Goal: Task Accomplishment & Management: Manage account settings

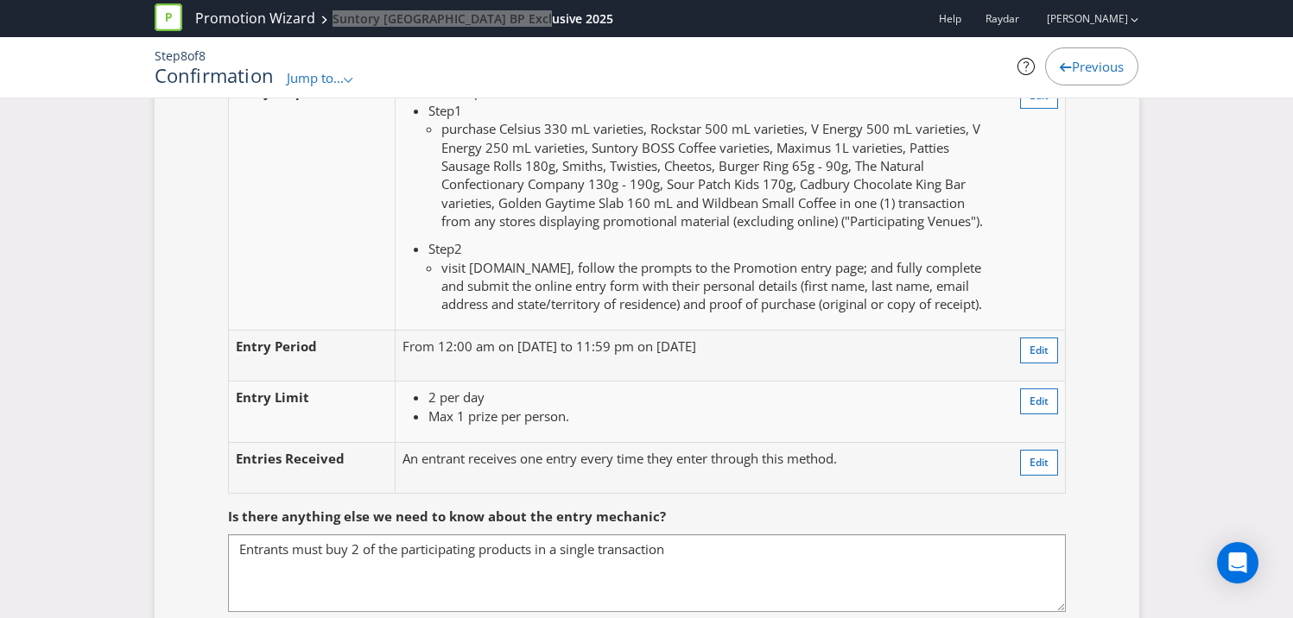
scroll to position [1401, 0]
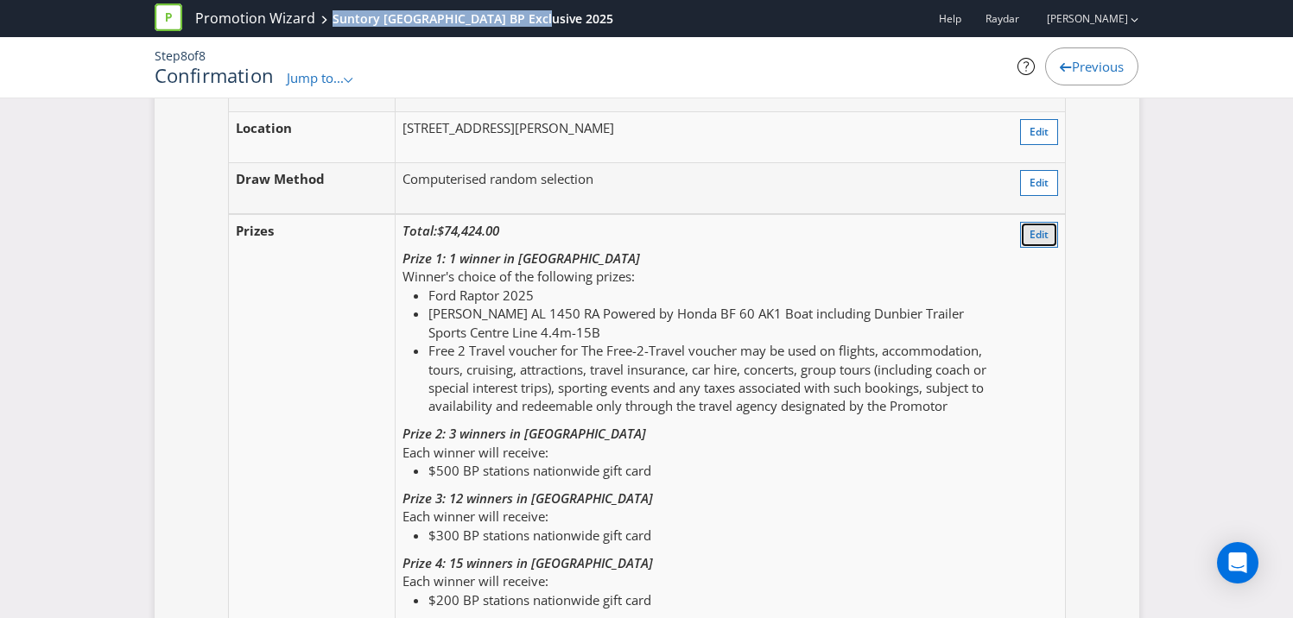
click at [1040, 242] on span "Edit" at bounding box center [1038, 234] width 19 height 15
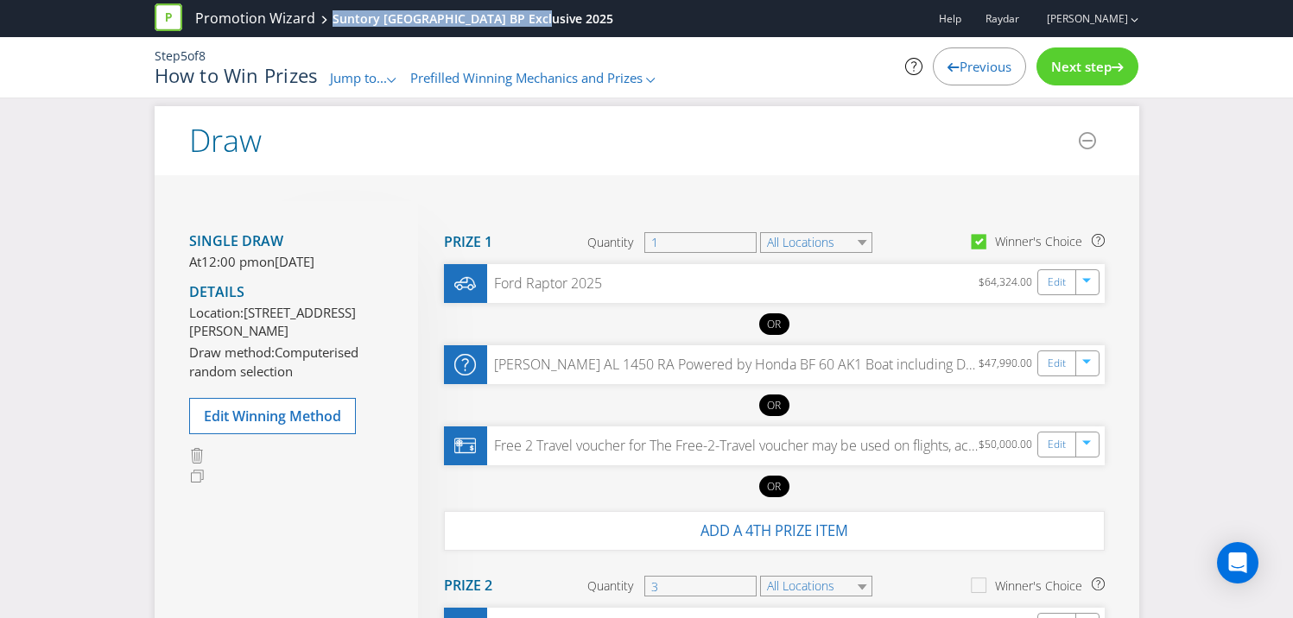
scroll to position [145, 0]
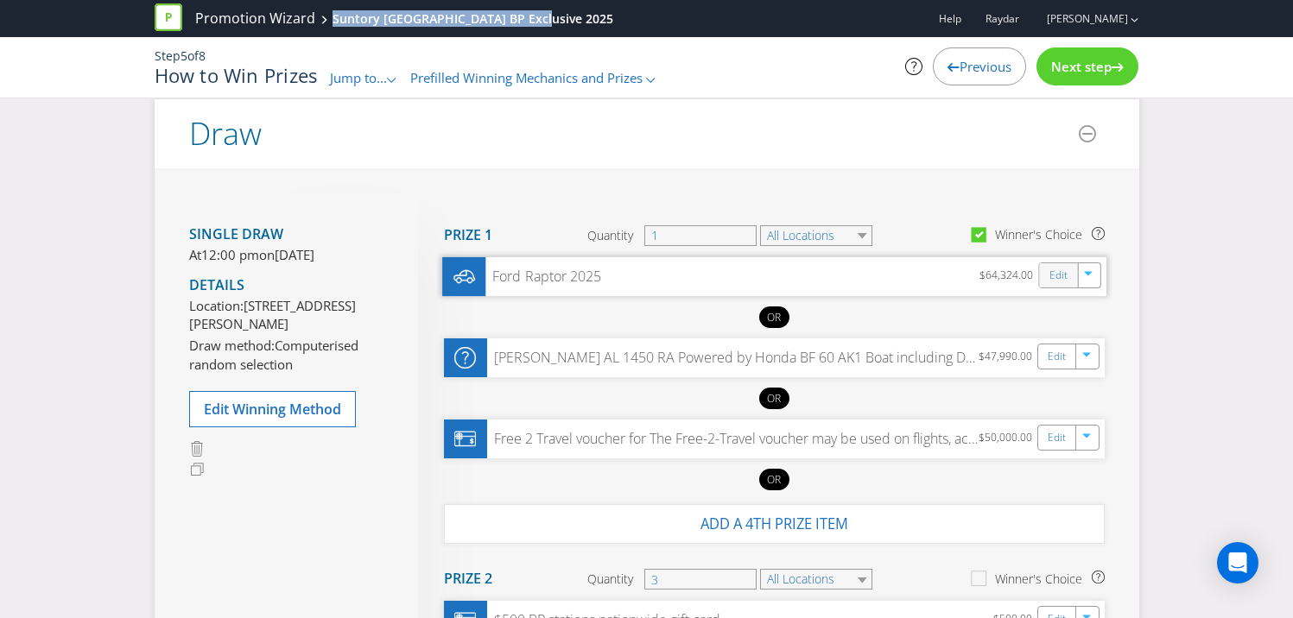
click at [1047, 275] on div "Edit" at bounding box center [1058, 275] width 39 height 24
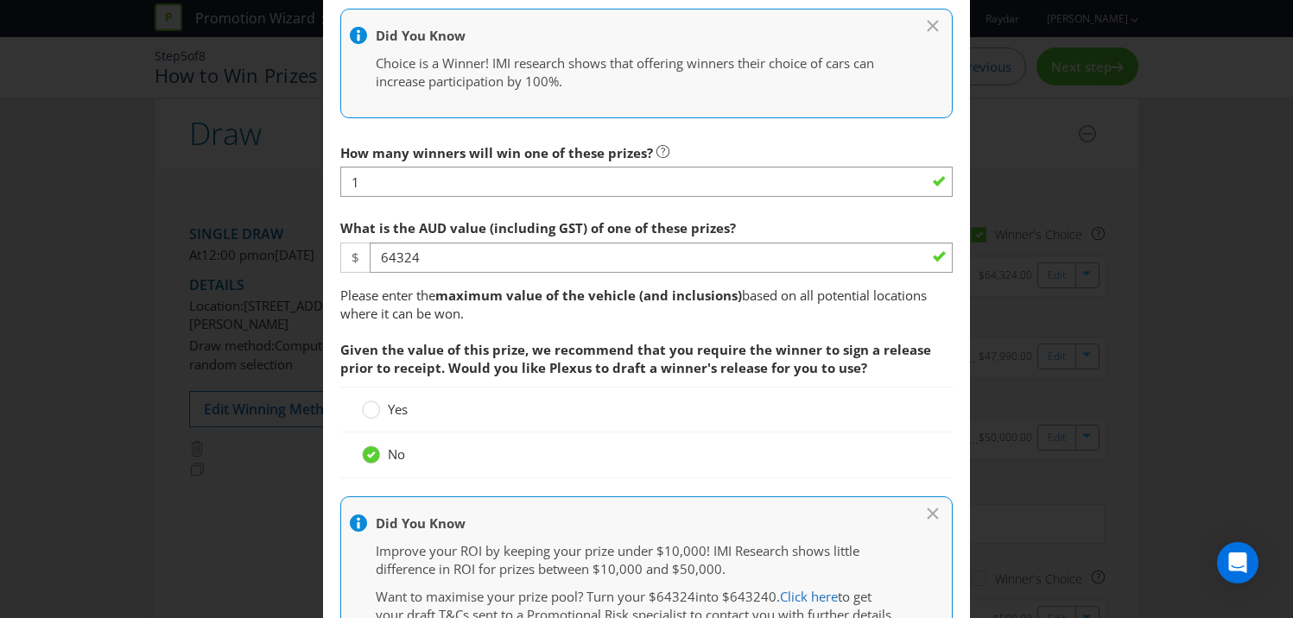
scroll to position [728, 0]
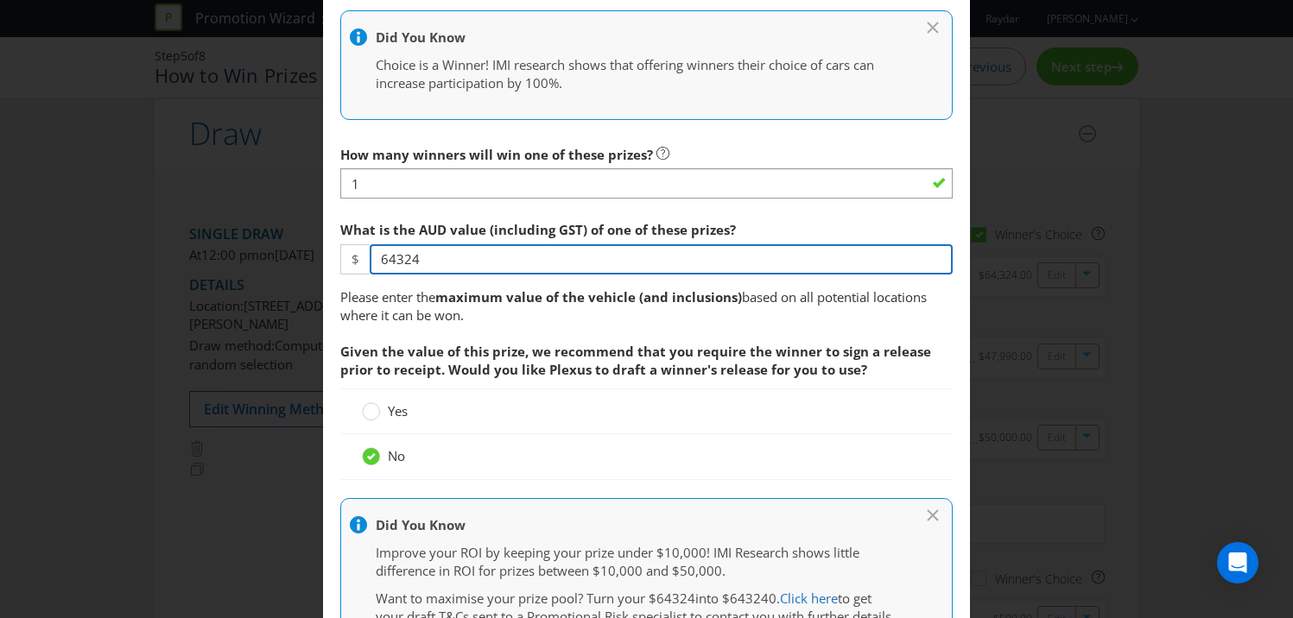
click at [482, 269] on input "64324" at bounding box center [661, 259] width 583 height 30
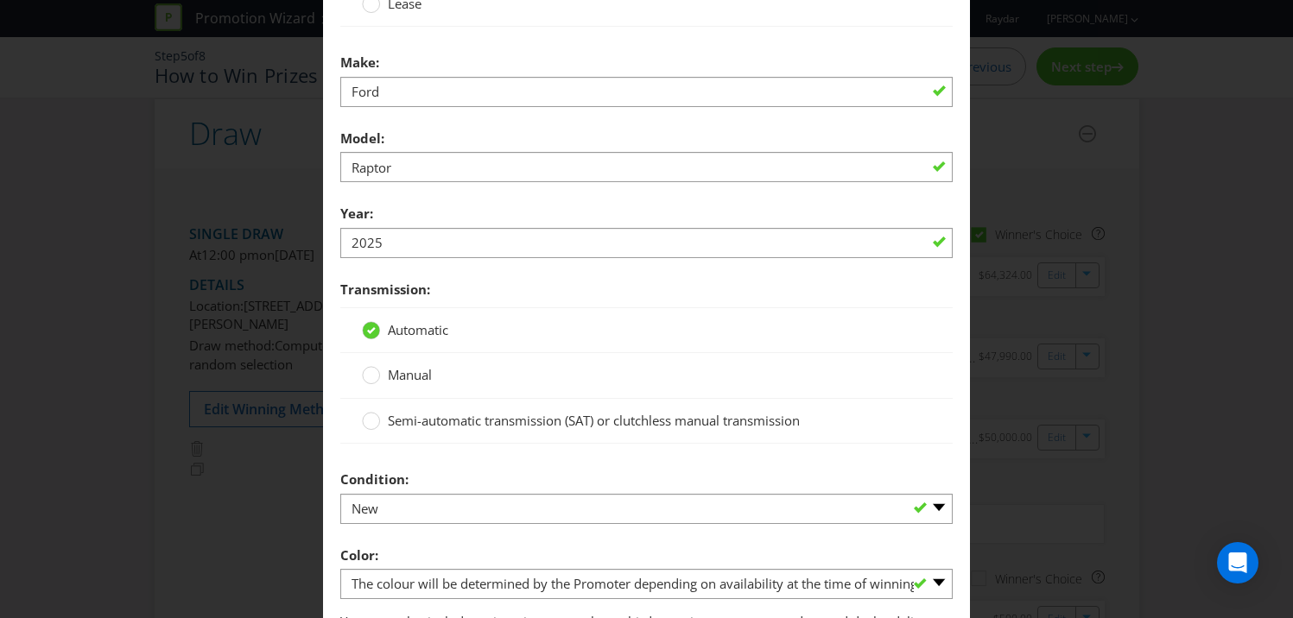
scroll to position [2385, 0]
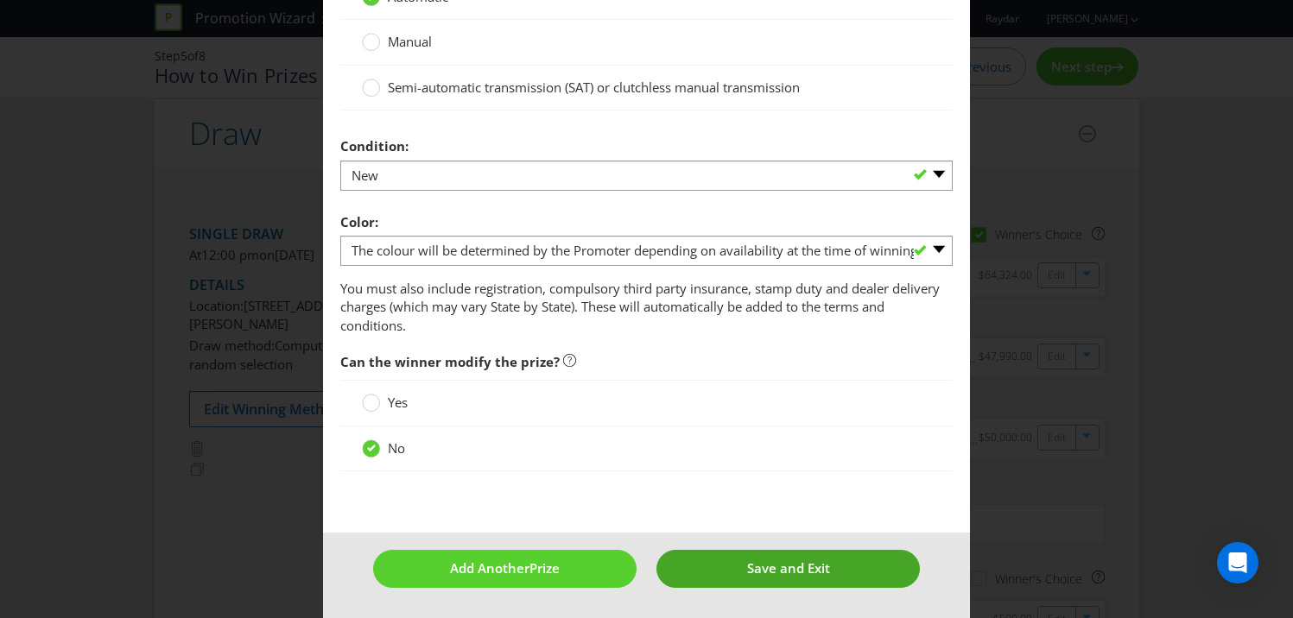
type input "66912"
click at [750, 573] on span "Save and Exit" at bounding box center [788, 568] width 83 height 17
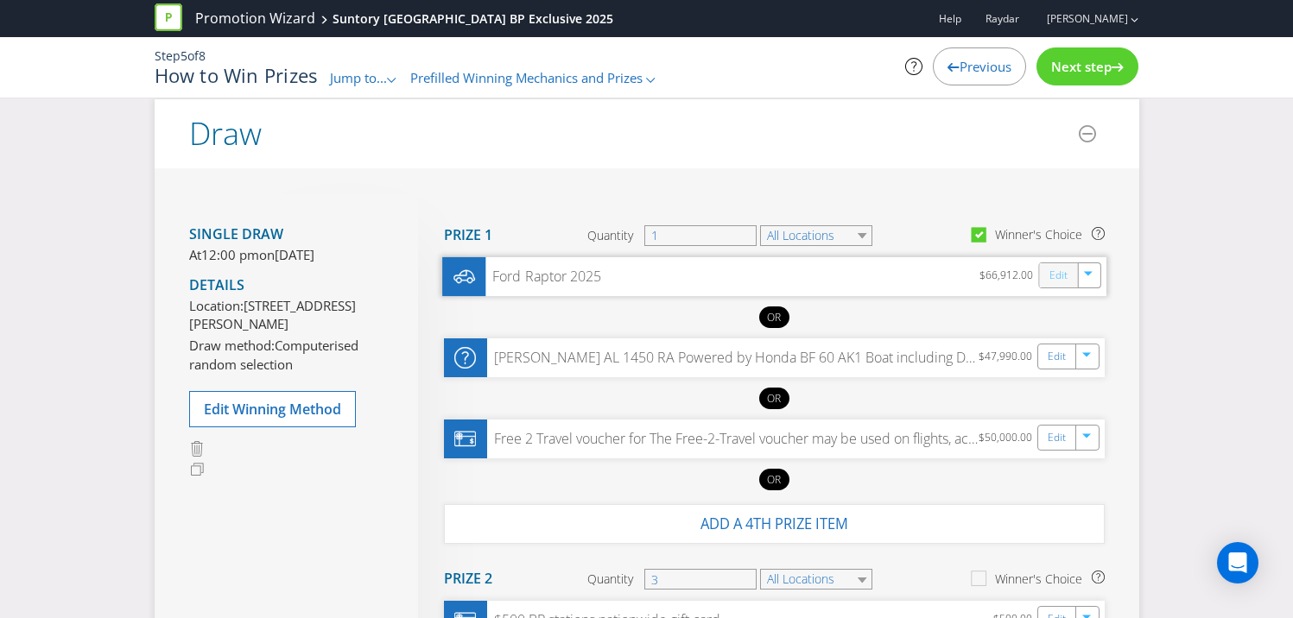
click at [1053, 276] on link "Edit" at bounding box center [1057, 275] width 18 height 20
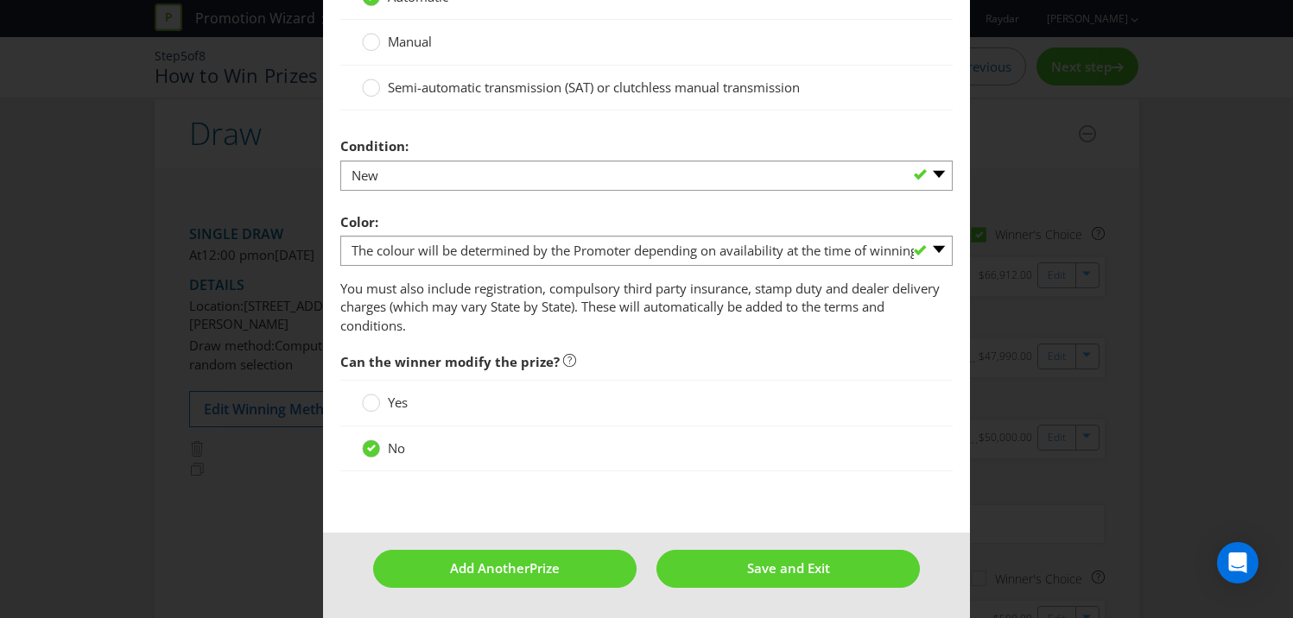
scroll to position [2381, 0]
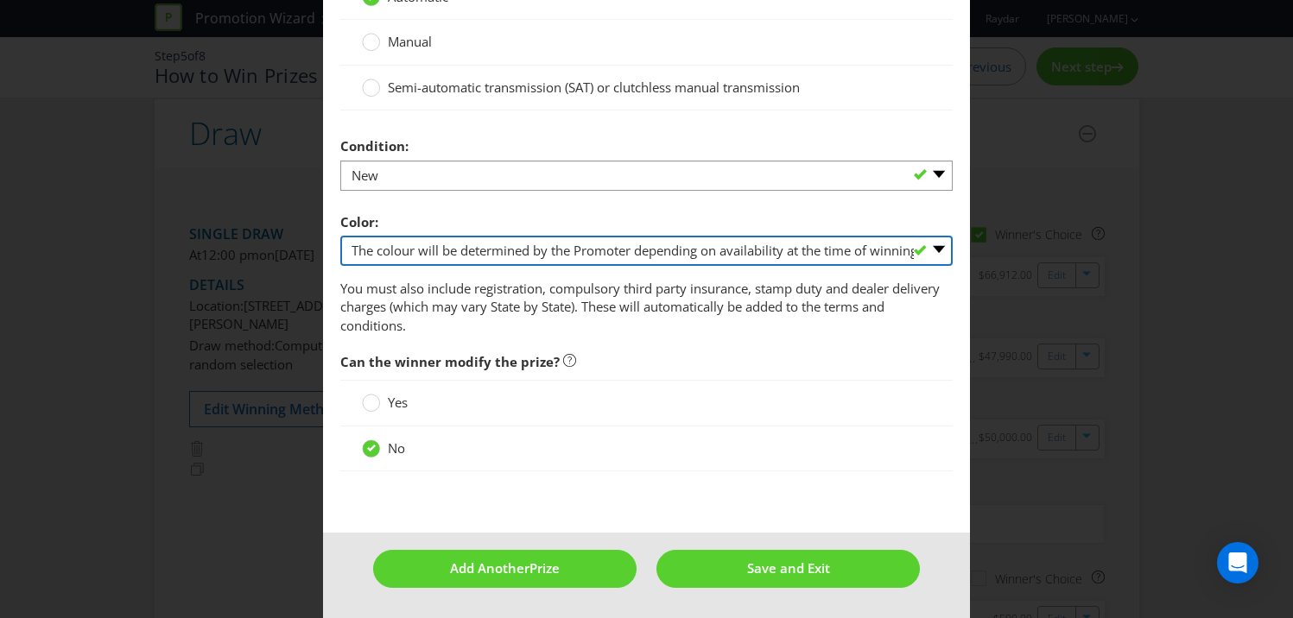
click at [597, 261] on select "-- Please select -- Winner's choice of colour subject to availability and exclu…" at bounding box center [646, 251] width 612 height 30
select select "PREDETERMINED"
click at [340, 240] on select "-- Please select -- Winner's choice of colour subject to availability and exclu…" at bounding box center [646, 251] width 612 height 30
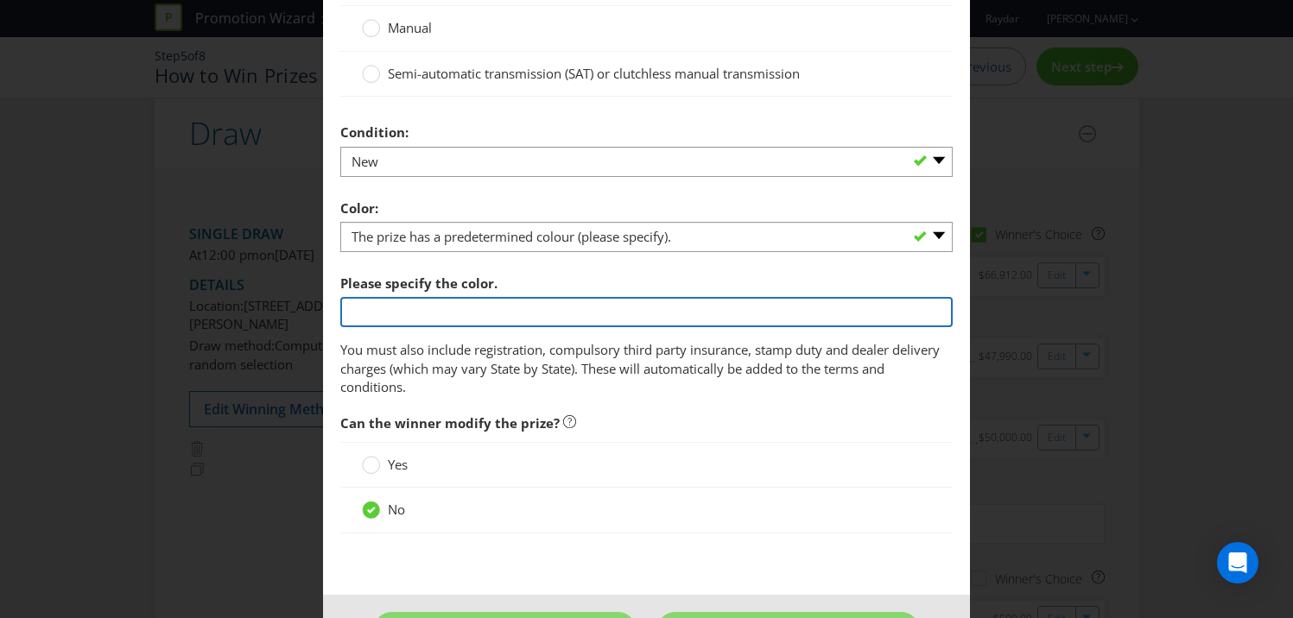
click at [437, 327] on input "text" at bounding box center [646, 312] width 612 height 30
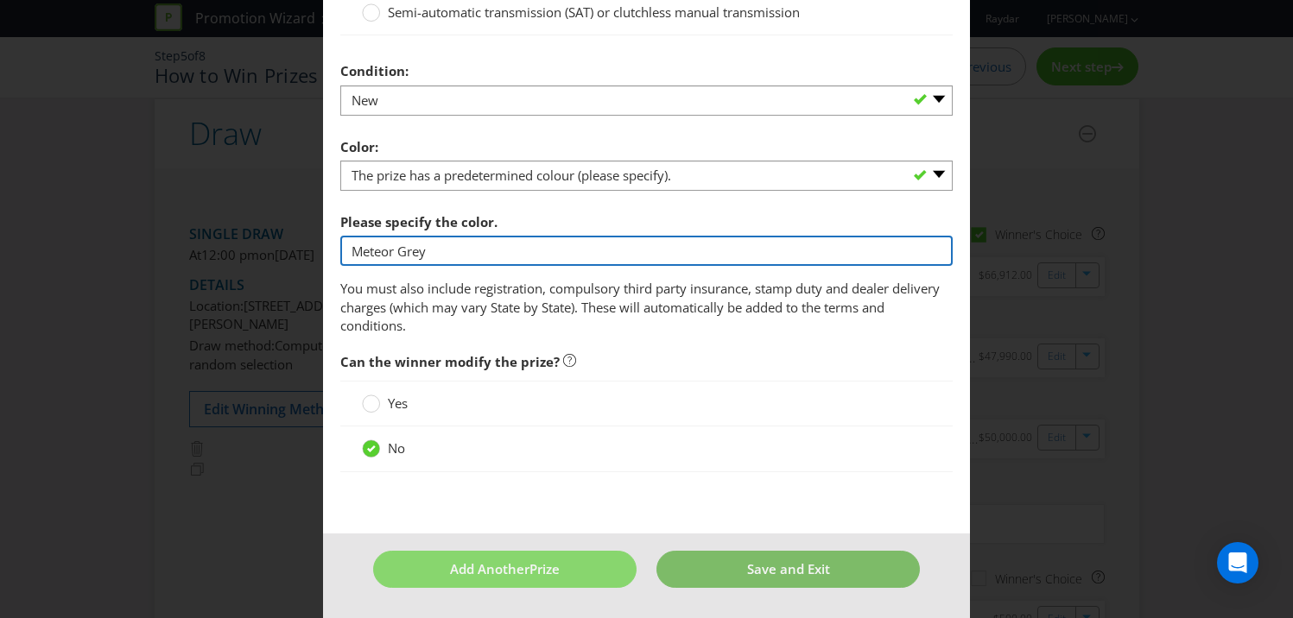
type input "Meteor Grey"
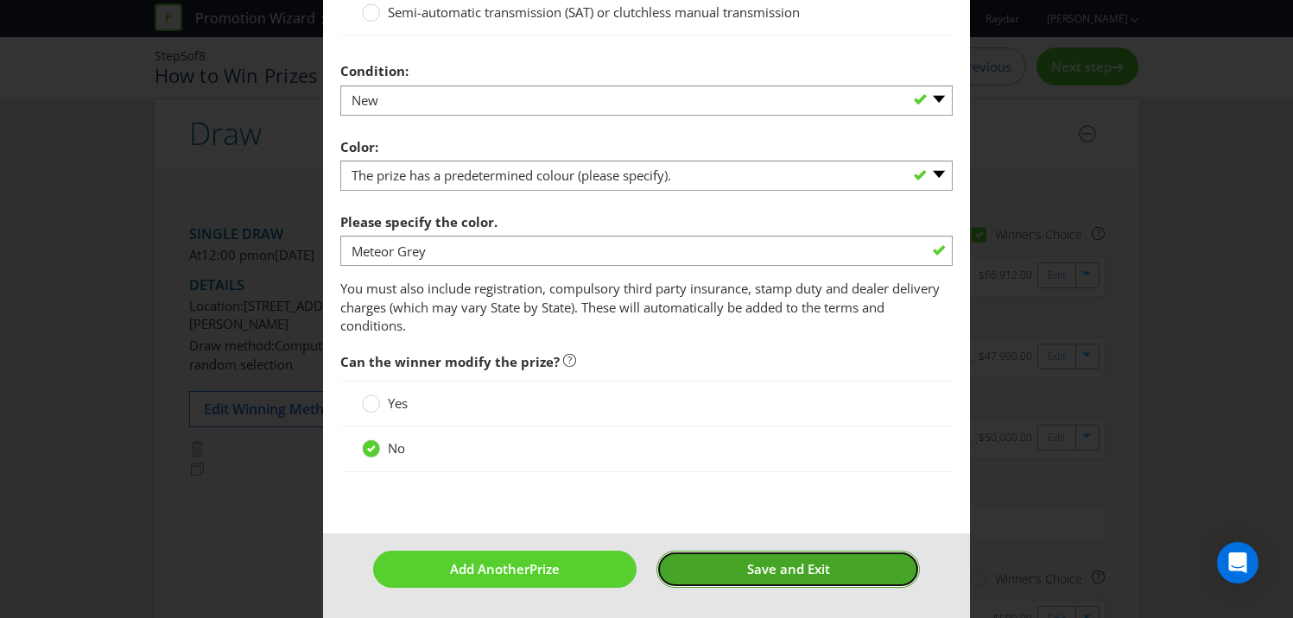
click at [712, 560] on button "Save and Exit" at bounding box center [787, 569] width 263 height 37
